Goal: Task Accomplishment & Management: Complete application form

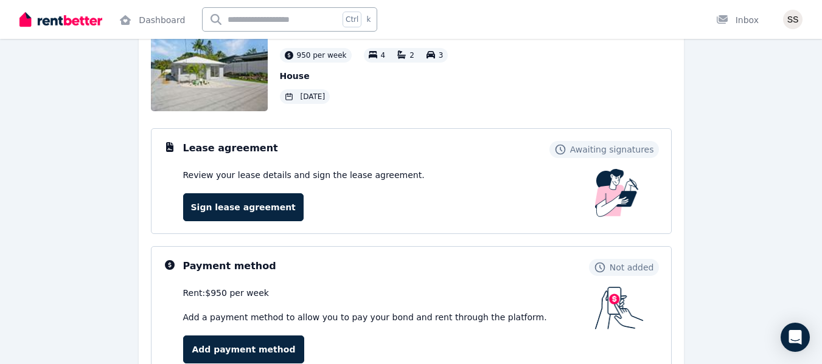
scroll to position [134, 0]
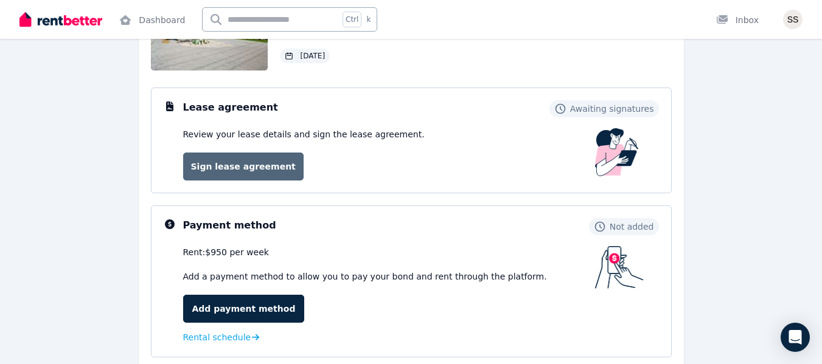
click at [216, 165] on link "Sign lease agreement" at bounding box center [243, 167] width 120 height 28
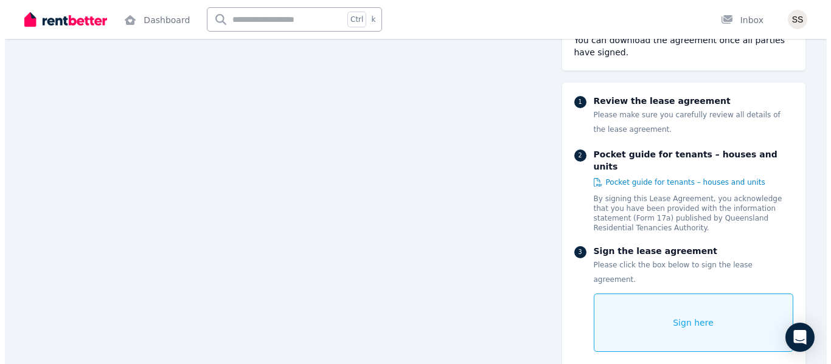
scroll to position [8778, 0]
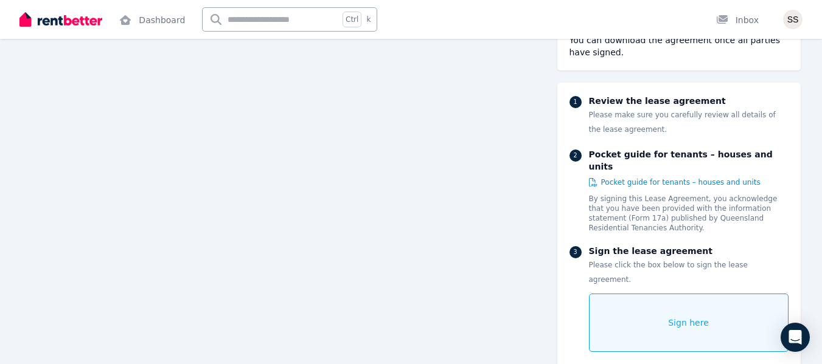
click at [682, 317] on span "Sign here" at bounding box center [688, 323] width 41 height 12
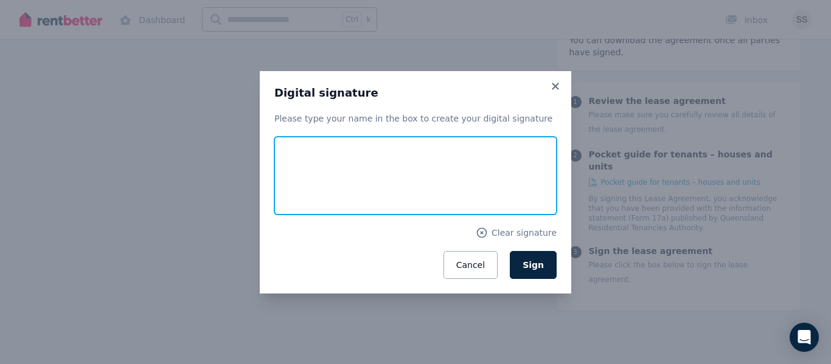
click at [343, 169] on input "text" at bounding box center [415, 176] width 282 height 78
type input "**********"
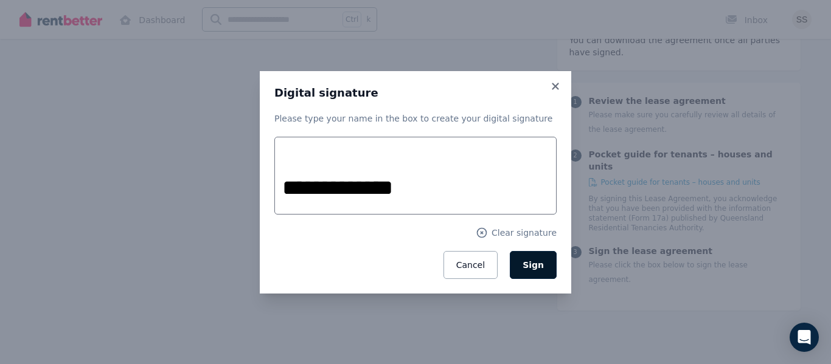
click at [535, 268] on span "Sign" at bounding box center [533, 265] width 21 height 10
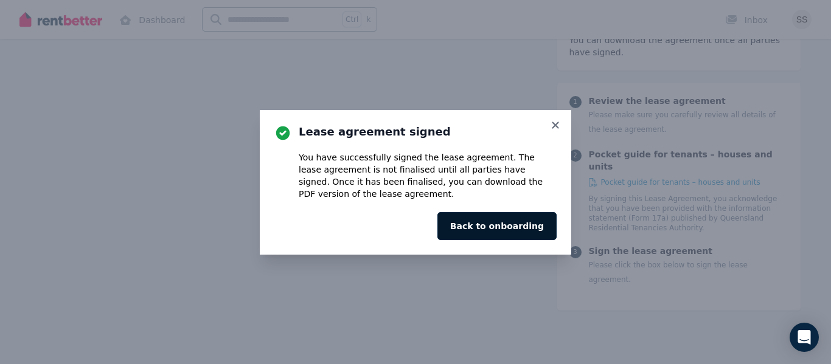
click at [512, 228] on button "Back to onboarding" at bounding box center [496, 226] width 119 height 28
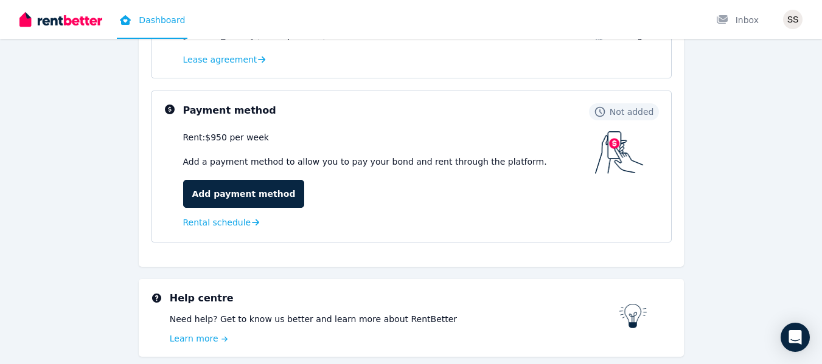
scroll to position [293, 0]
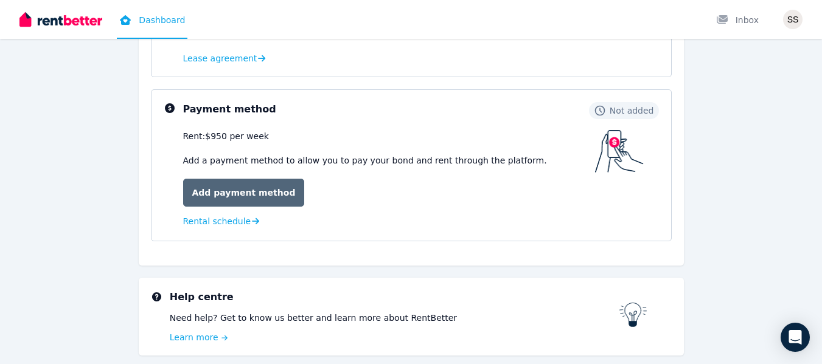
click at [243, 192] on link "Add payment method" at bounding box center [244, 193] width 122 height 28
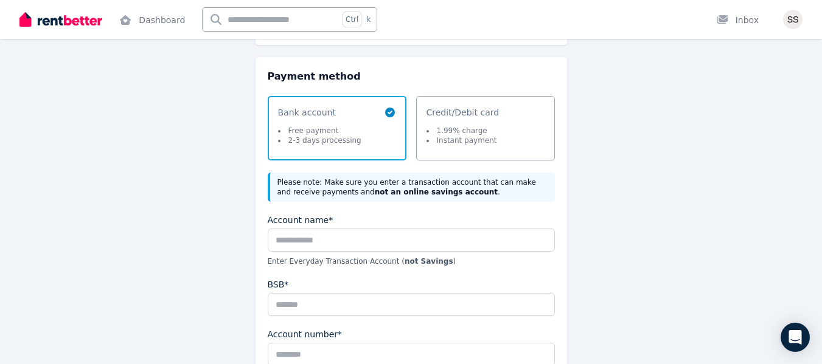
scroll to position [128, 0]
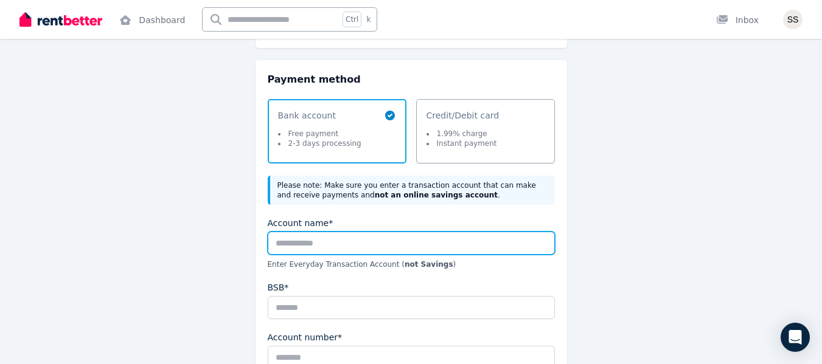
click at [341, 248] on input "Account name*" at bounding box center [411, 243] width 287 height 23
type input "**********"
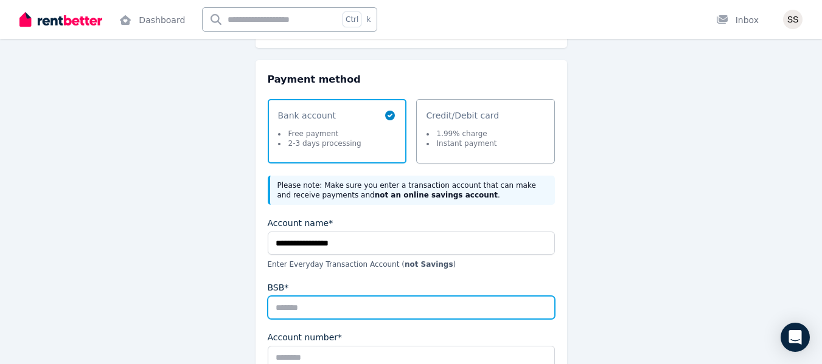
click at [290, 308] on input "BSB*" at bounding box center [411, 307] width 287 height 23
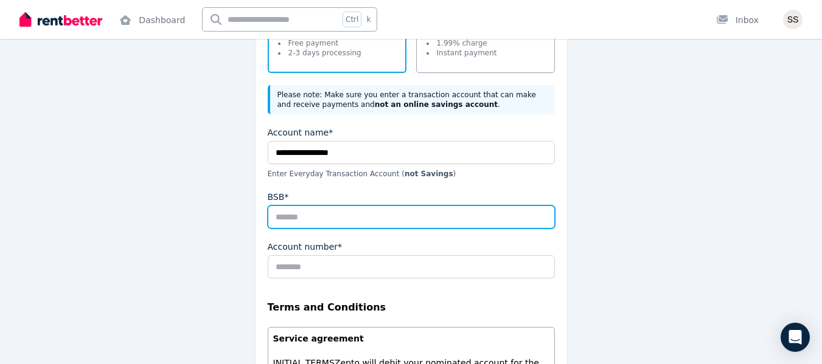
scroll to position [214, 0]
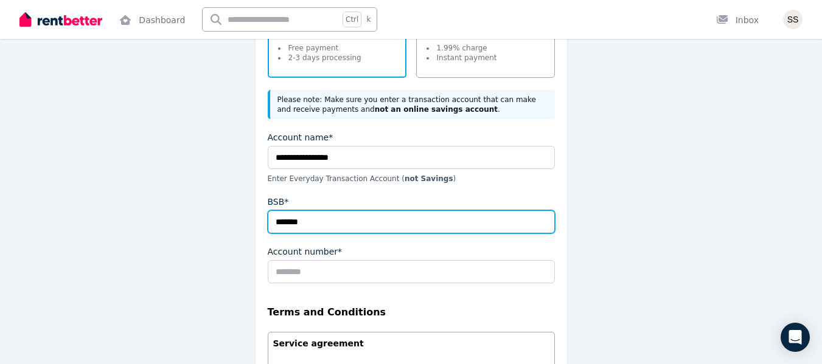
type input "******"
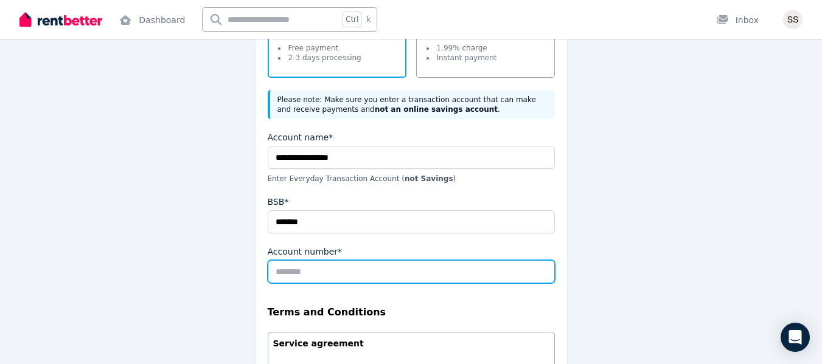
click at [333, 271] on input "Account number*" at bounding box center [411, 271] width 287 height 23
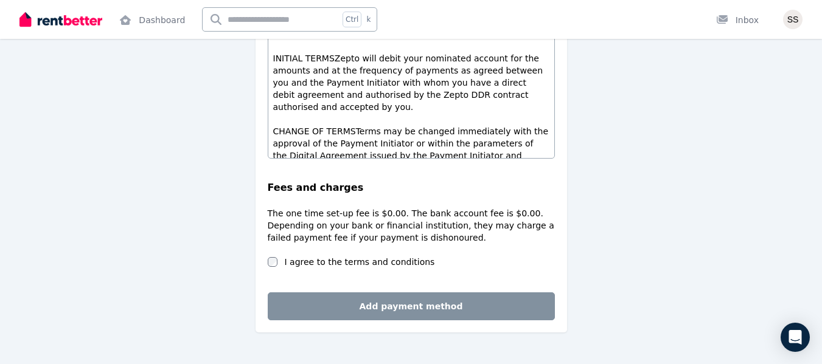
scroll to position [527, 0]
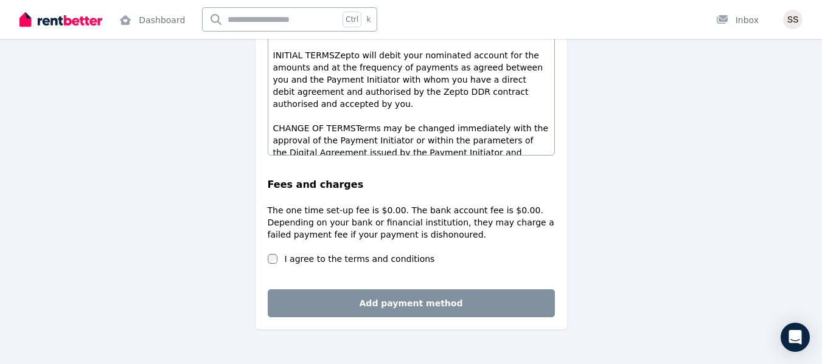
type input "******"
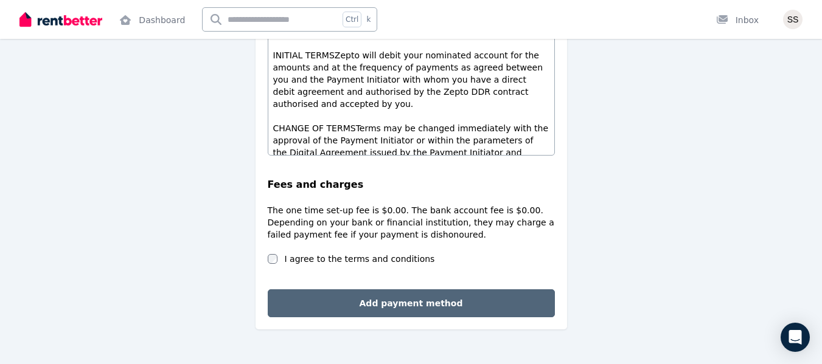
click at [397, 304] on button "Add payment method" at bounding box center [411, 304] width 287 height 28
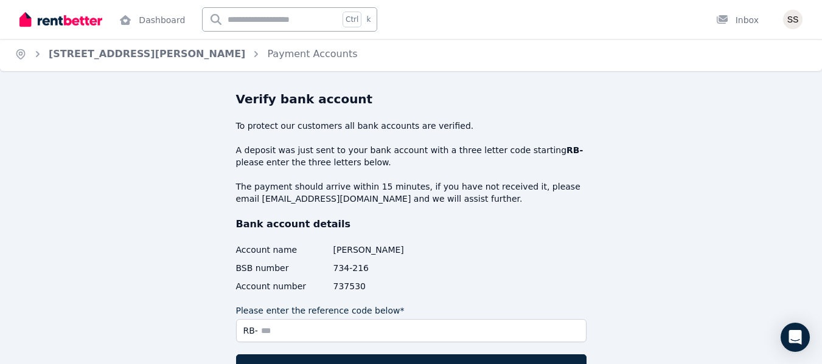
scroll to position [0, 0]
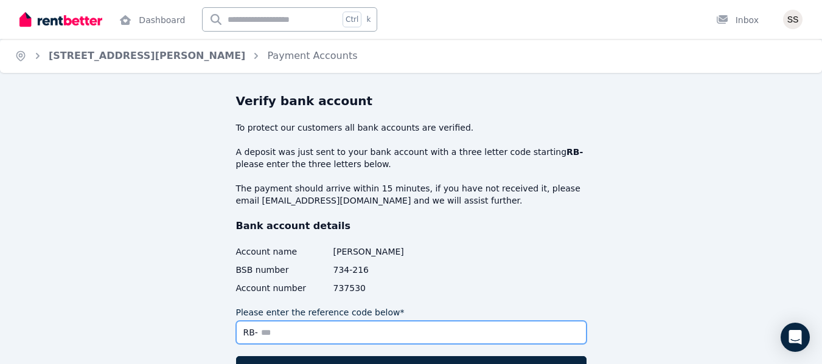
click at [263, 333] on input "Please enter the reference code below*" at bounding box center [411, 332] width 350 height 23
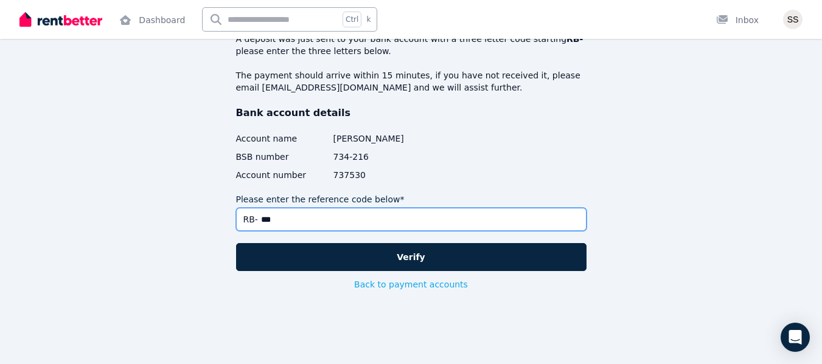
scroll to position [117, 0]
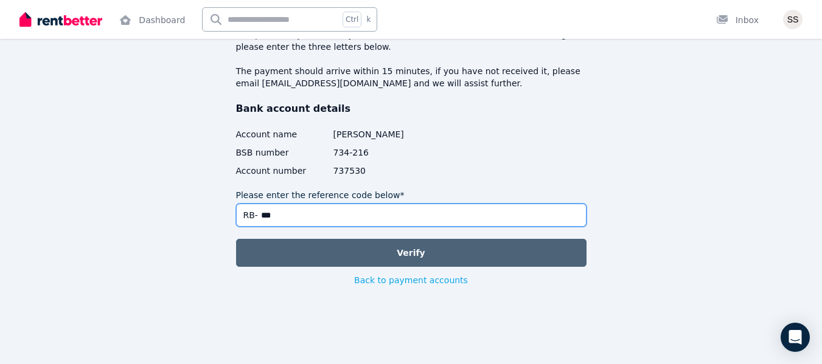
type input "***"
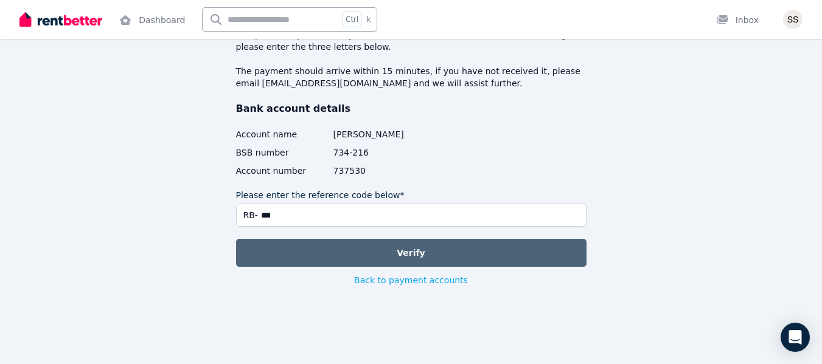
click at [397, 257] on button "Verify" at bounding box center [411, 253] width 350 height 28
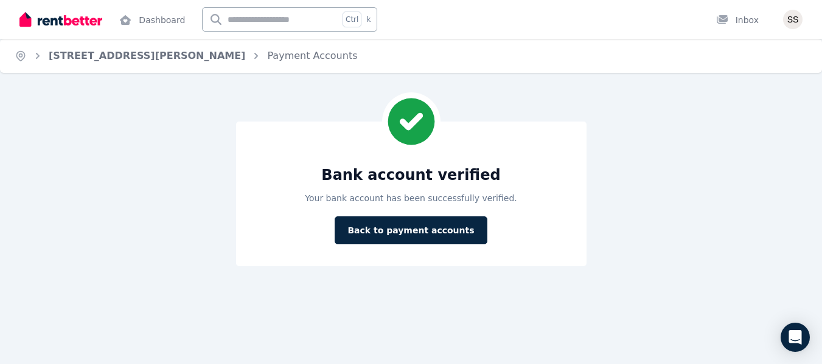
scroll to position [0, 0]
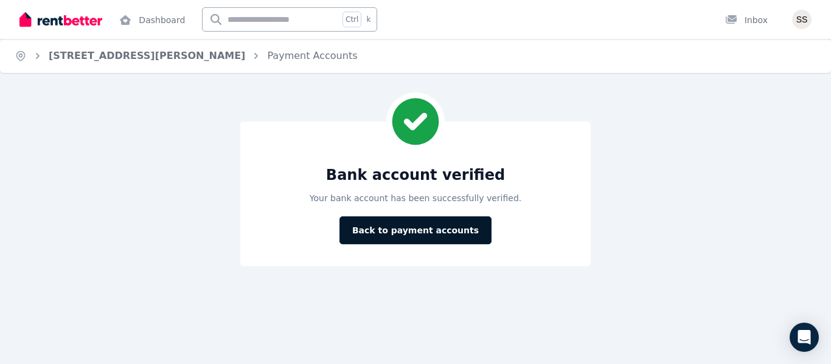
click at [423, 229] on button "Back to payment accounts" at bounding box center [416, 231] width 152 height 28
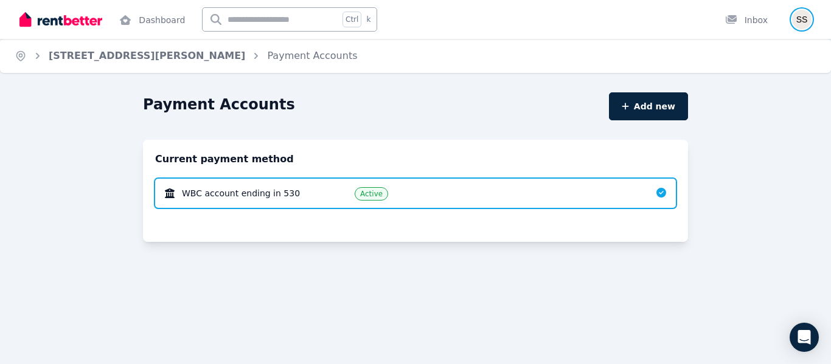
click at [803, 19] on img "button" at bounding box center [801, 19] width 19 height 19
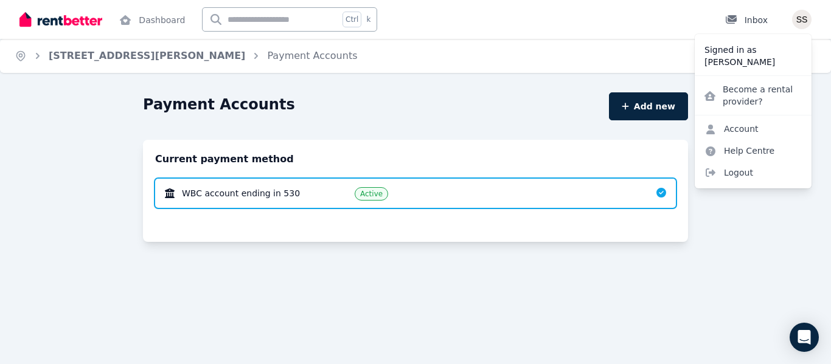
click at [749, 21] on div "Inbox" at bounding box center [746, 20] width 43 height 12
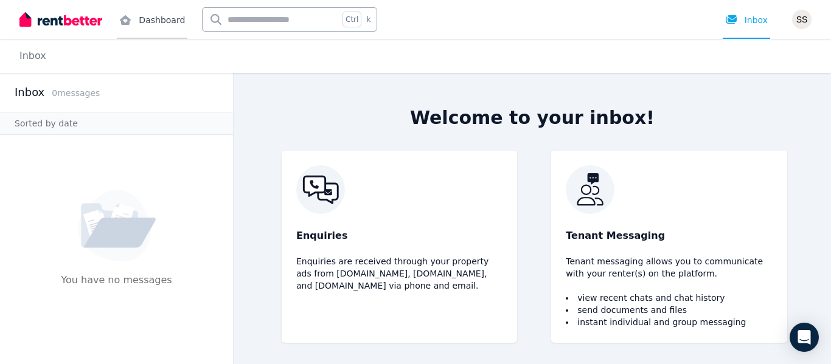
click at [167, 23] on link "Dashboard" at bounding box center [152, 19] width 71 height 39
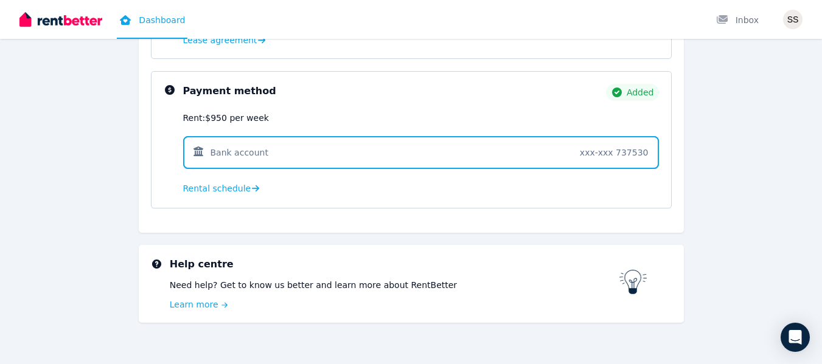
scroll to position [326, 0]
